Goal: Information Seeking & Learning: Learn about a topic

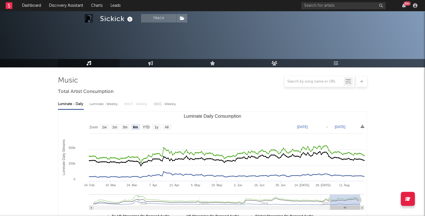
select select "6m"
select select "1w"
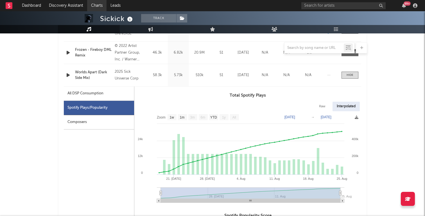
click at [98, 7] on link "Charts" at bounding box center [96, 5] width 19 height 11
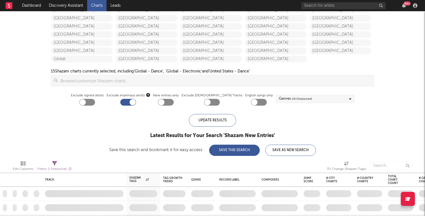
click at [136, 101] on div at bounding box center [133, 102] width 6 height 6
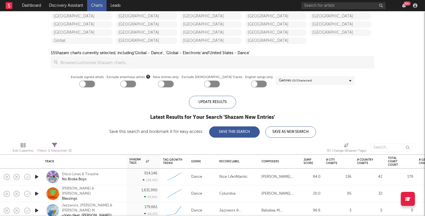
click at [127, 85] on div at bounding box center [124, 84] width 6 height 6
checkbox input "true"
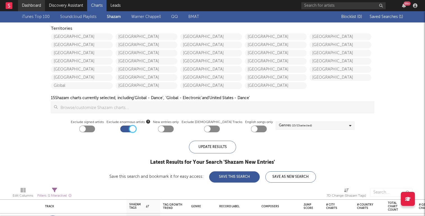
click at [34, 7] on link "Dashboard" at bounding box center [31, 5] width 27 height 11
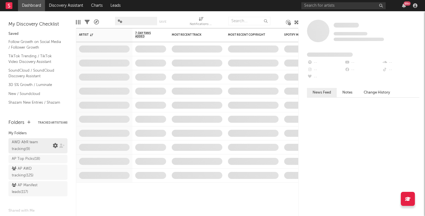
scroll to position [12, 0]
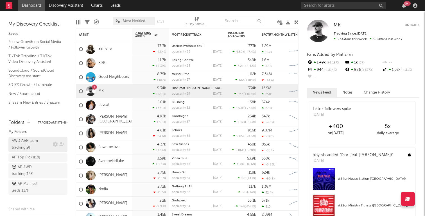
click at [38, 144] on div "AWD A&R team tracking ( 9 )" at bounding box center [32, 144] width 40 height 13
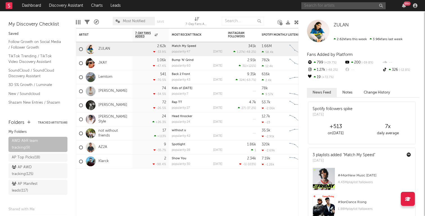
click at [313, 5] on input "text" at bounding box center [343, 5] width 84 height 7
type input "dmc"
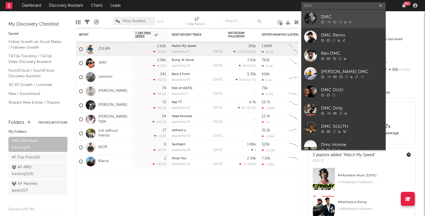
click at [342, 15] on div "DMC" at bounding box center [352, 16] width 62 height 7
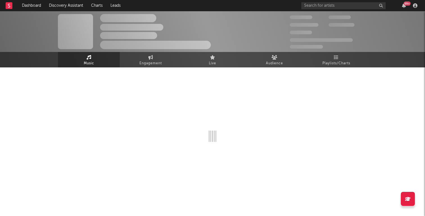
select select "1w"
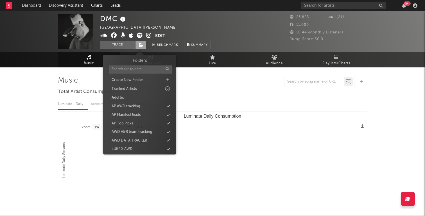
click at [141, 46] on icon at bounding box center [141, 45] width 5 height 4
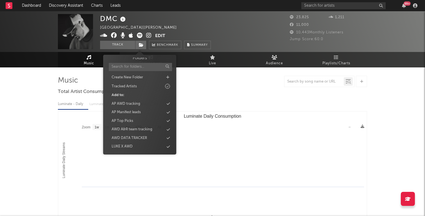
click at [258, 102] on div "Luminate - Daily Luminate - Weekly BMAT - Weekly OCC - Weekly" at bounding box center [212, 104] width 309 height 10
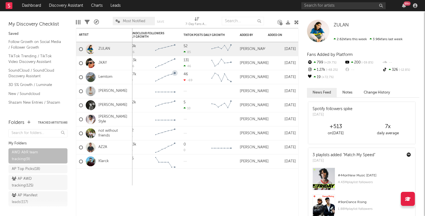
click at [142, 21] on span "Most Notified" at bounding box center [134, 21] width 22 height 4
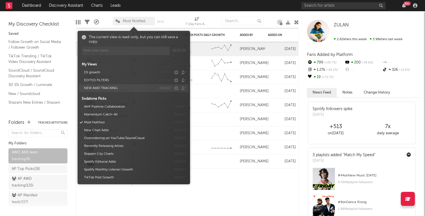
click at [134, 87] on button "NEW AWD TRACKING" at bounding box center [119, 88] width 74 height 8
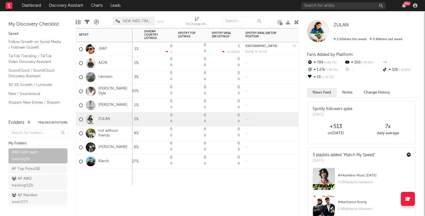
click at [225, 201] on div "TikTok Likes 7d Change WoW % Change TikTok Posts 7d Change WoW % Change SoundCl…" at bounding box center [187, 122] width 223 height 188
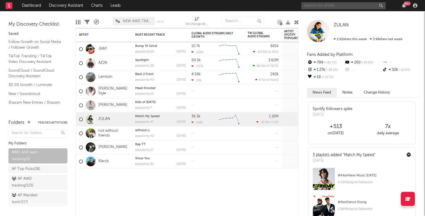
click at [344, 6] on input "text" at bounding box center [343, 5] width 84 height 7
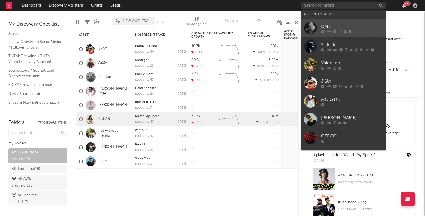
click at [337, 24] on div "DMC" at bounding box center [352, 26] width 62 height 7
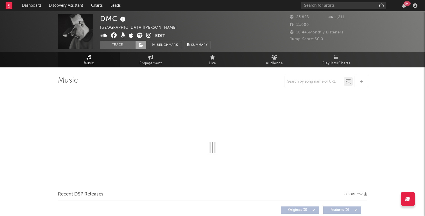
click at [142, 46] on icon at bounding box center [141, 45] width 5 height 4
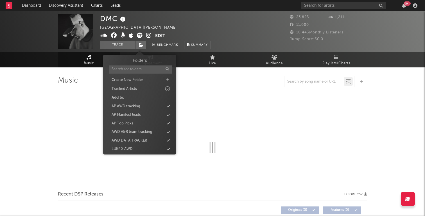
select select "1w"
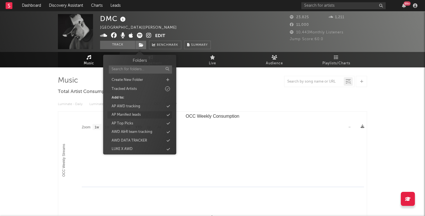
scroll to position [3, 0]
click at [153, 130] on div "AWD A&R team tracking" at bounding box center [139, 129] width 65 height 7
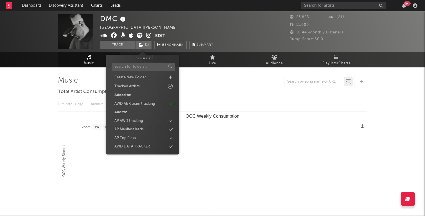
click at [254, 33] on div "DMC Australia | [PERSON_NAME] latino Edit Track ( 1 ) Benchmark Summary" at bounding box center [191, 31] width 183 height 35
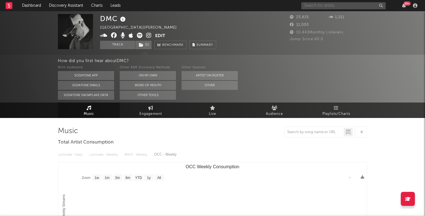
click at [331, 4] on input "text" at bounding box center [343, 5] width 84 height 7
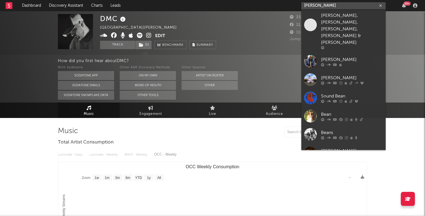
click at [307, 6] on input "[PERSON_NAME]" at bounding box center [343, 5] width 84 height 7
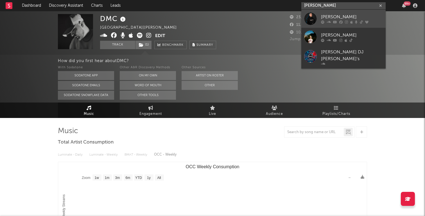
type input "[PERSON_NAME]"
click at [335, 16] on div "[PERSON_NAME]" at bounding box center [352, 16] width 62 height 7
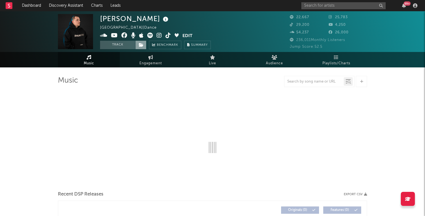
click at [143, 44] on icon at bounding box center [141, 45] width 5 height 4
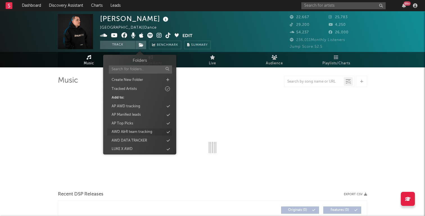
select select "6m"
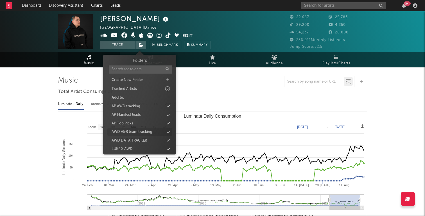
click at [152, 133] on div "AWD A&R team tracking" at bounding box center [132, 132] width 41 height 6
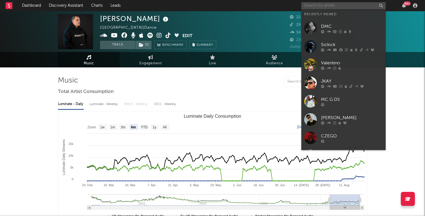
click at [325, 6] on input "text" at bounding box center [343, 5] width 84 height 7
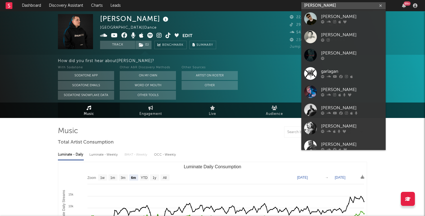
type input "[PERSON_NAME]"
click at [338, 17] on div "[PERSON_NAME]" at bounding box center [352, 16] width 62 height 7
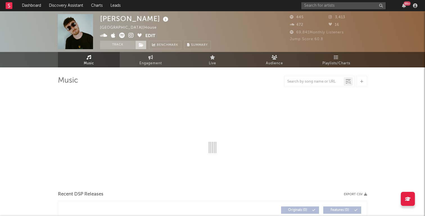
select select "1w"
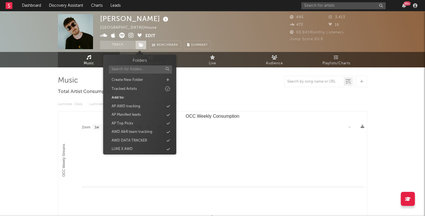
click at [140, 42] on span at bounding box center [140, 45] width 11 height 8
click at [153, 131] on div "AWD A&R team tracking" at bounding box center [139, 131] width 65 height 7
